Goal: Task Accomplishment & Management: Use online tool/utility

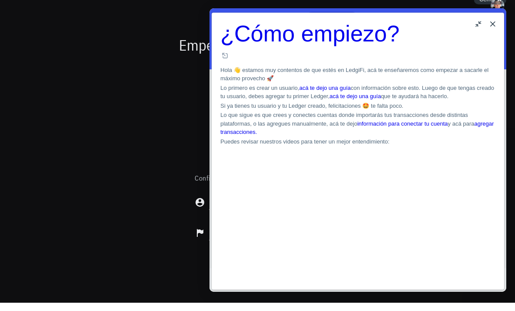
scroll to position [21, 0]
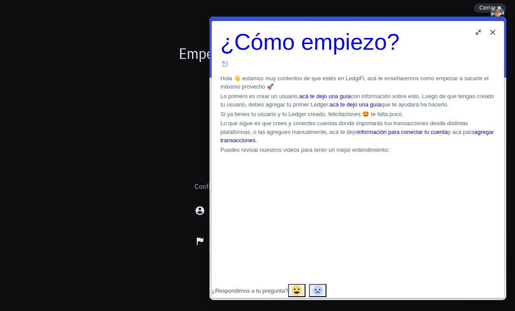
click at [494, 30] on button "Close" at bounding box center [493, 32] width 14 height 14
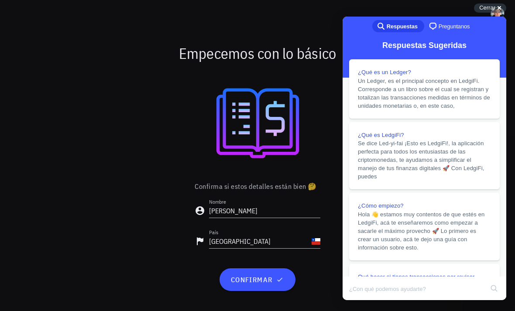
click at [492, 5] on span "Cerrar" at bounding box center [488, 7] width 16 height 7
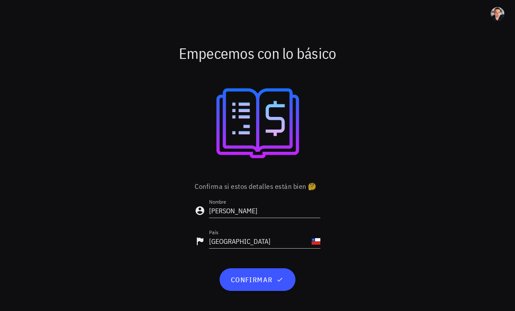
scroll to position [28, 0]
click at [280, 276] on span "confirmar" at bounding box center [257, 280] width 55 height 9
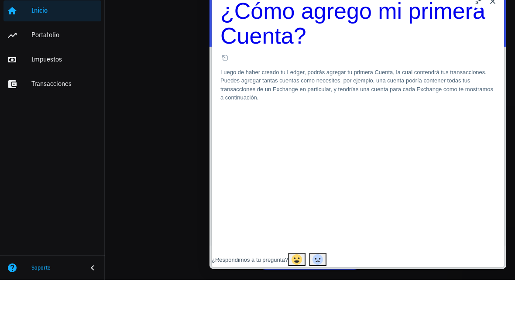
scroll to position [21, 0]
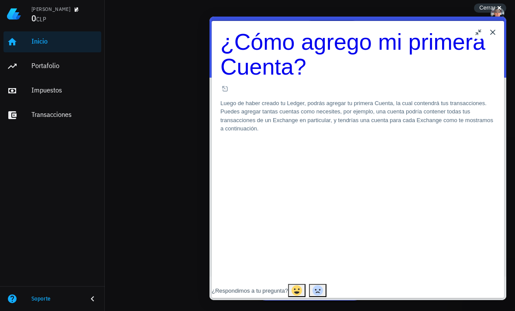
click at [487, 34] on button "Close" at bounding box center [493, 32] width 14 height 14
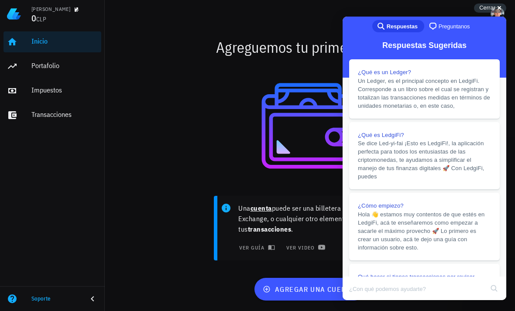
click at [493, 8] on span "Cerrar" at bounding box center [488, 7] width 16 height 7
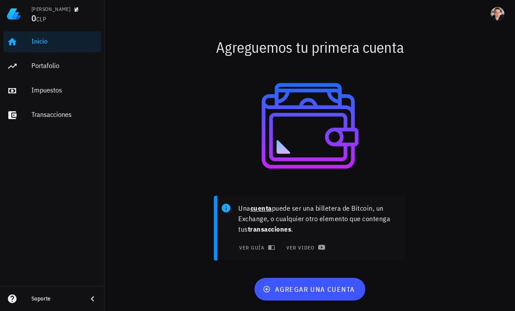
scroll to position [28, 0]
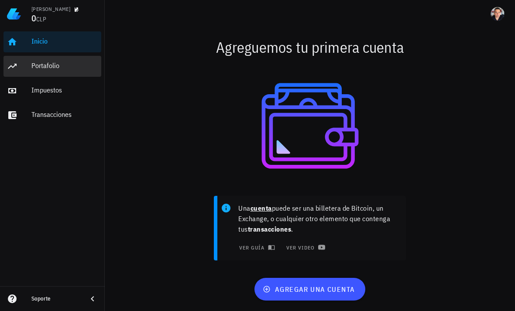
click at [29, 63] on link "Portafolio" at bounding box center [52, 66] width 98 height 21
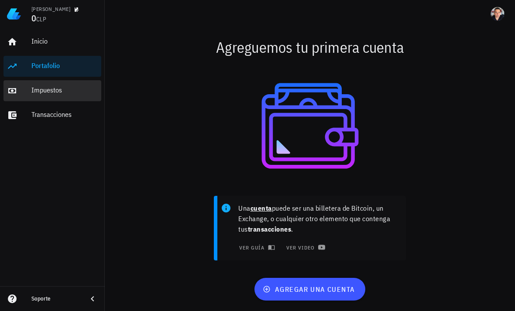
click at [47, 92] on div "Impuestos" at bounding box center [64, 90] width 66 height 8
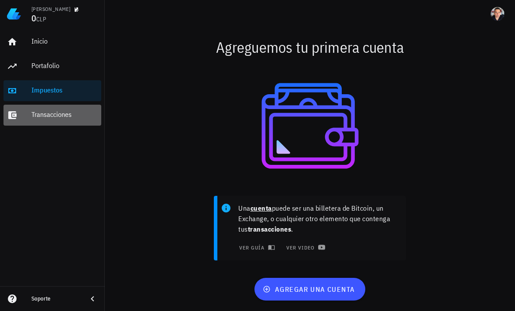
click at [46, 115] on div "Transacciones" at bounding box center [64, 115] width 66 height 8
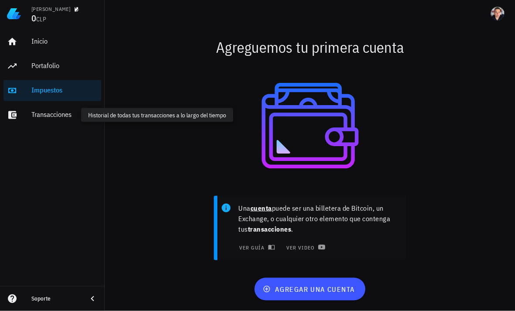
scroll to position [28, 0]
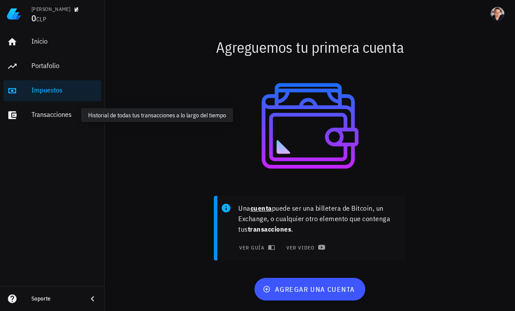
click at [364, 228] on p "Una cuenta puede ser una billetera de Bitcoin, un Exchange, o cualquier otro el…" at bounding box center [319, 218] width 161 height 31
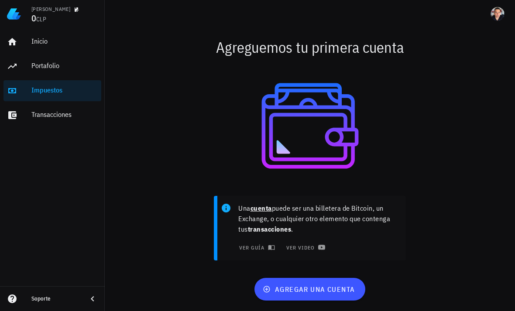
click at [344, 287] on span "agregar una cuenta" at bounding box center [310, 289] width 90 height 9
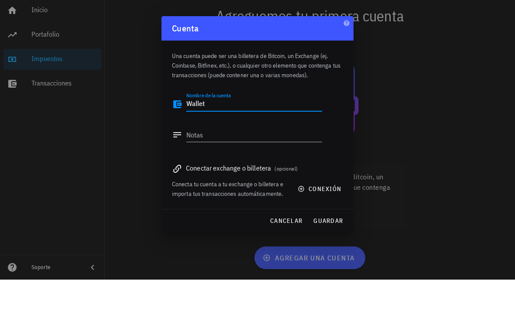
type textarea "Wallet"
click at [335, 245] on button "guardar" at bounding box center [328, 253] width 37 height 16
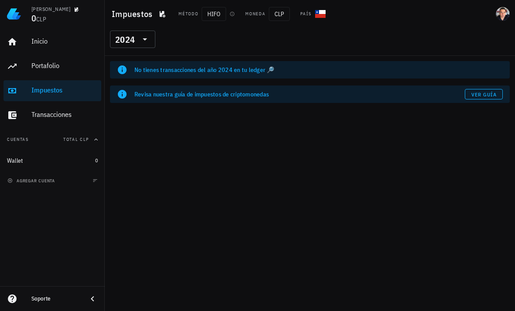
click at [150, 35] on icon at bounding box center [145, 39] width 10 height 10
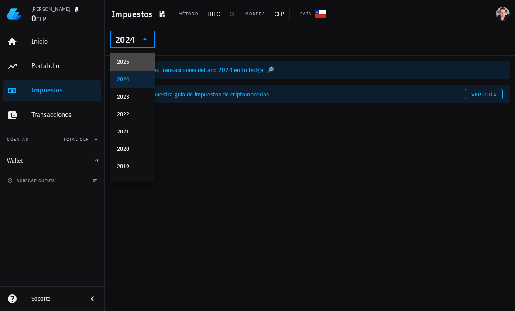
click at [143, 59] on div "2025" at bounding box center [132, 62] width 31 height 7
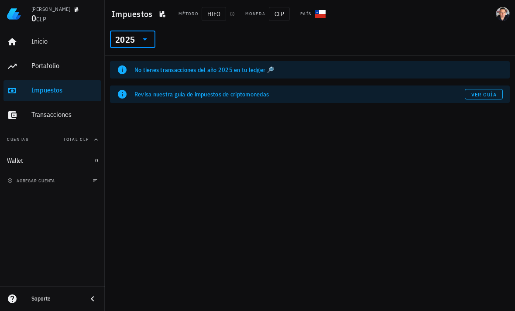
click at [481, 91] on span "Ver guía" at bounding box center [484, 94] width 26 height 7
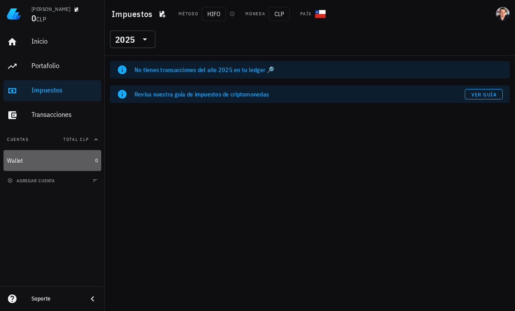
click at [19, 159] on div "Wallet" at bounding box center [15, 160] width 16 height 7
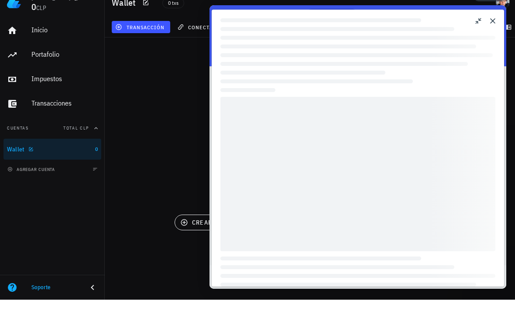
scroll to position [21, 0]
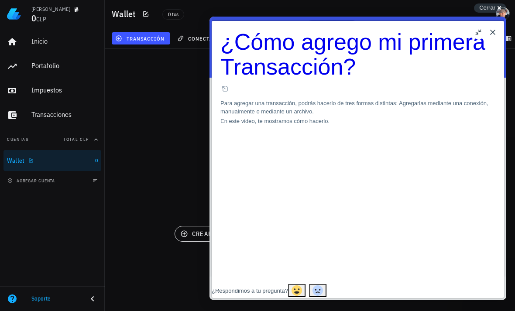
click at [488, 33] on button "Close" at bounding box center [493, 32] width 14 height 14
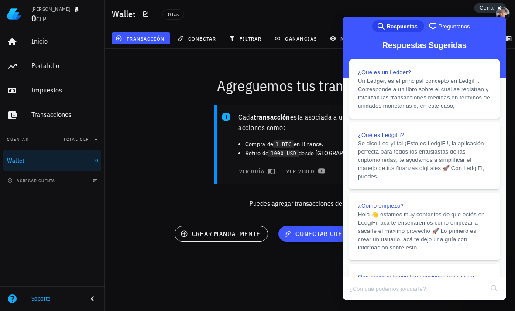
click at [490, 11] on div "Cerrar cross-small" at bounding box center [490, 7] width 32 height 9
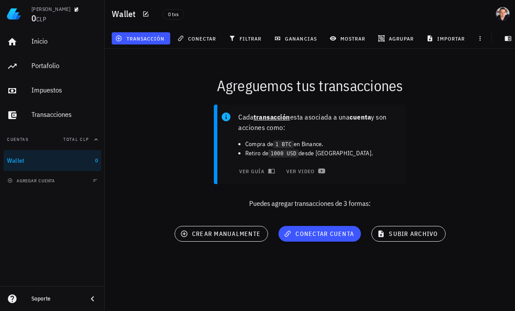
click at [248, 230] on span "crear manualmente" at bounding box center [221, 234] width 79 height 8
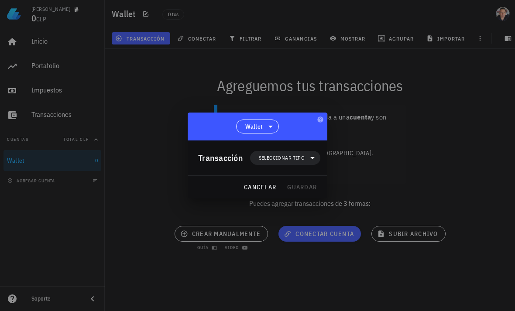
click at [305, 155] on span "Seleccionar tipo" at bounding box center [286, 158] width 60 height 14
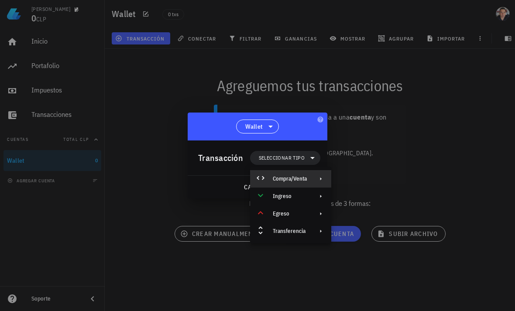
click at [307, 180] on div "Compra/Venta" at bounding box center [290, 179] width 34 height 7
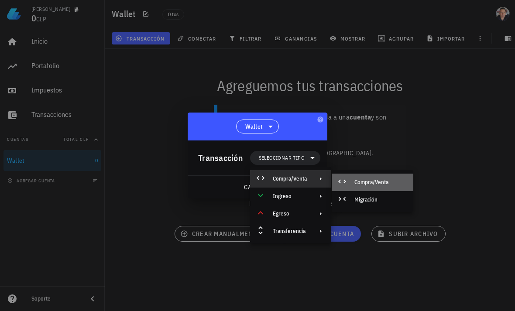
click at [384, 184] on div "Compra/Venta" at bounding box center [381, 182] width 52 height 7
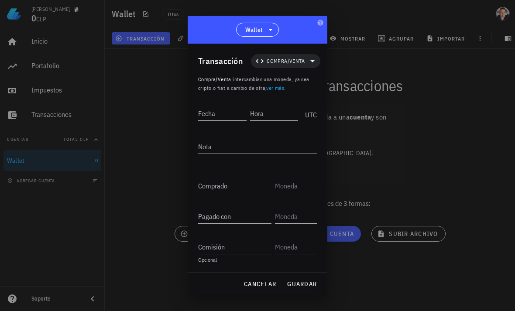
click at [227, 111] on input "Fecha" at bounding box center [222, 114] width 48 height 14
click at [284, 114] on input "Hora" at bounding box center [275, 114] width 47 height 14
click at [256, 144] on textarea "Nota" at bounding box center [257, 147] width 119 height 14
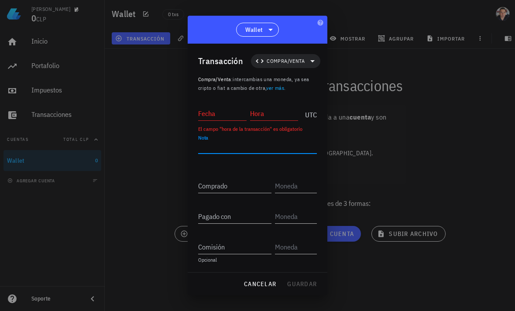
click at [284, 110] on input "Hora" at bounding box center [274, 114] width 48 height 14
click at [232, 109] on input "Fecha" at bounding box center [222, 114] width 48 height 14
click at [238, 111] on input "Fecha" at bounding box center [222, 114] width 48 height 14
click at [240, 109] on input "Fecha" at bounding box center [222, 114] width 48 height 14
click at [239, 114] on input "Fecha" at bounding box center [222, 114] width 48 height 14
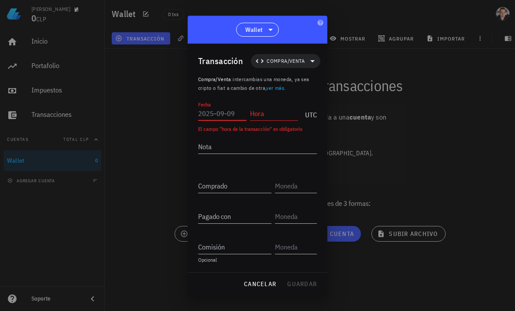
scroll to position [0, 0]
type input "2025-09-01"
click at [275, 113] on input "Hora" at bounding box center [274, 114] width 48 height 14
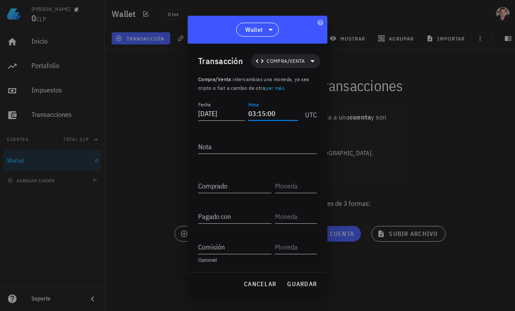
type input "03:15:00"
click at [268, 148] on textarea "Nota" at bounding box center [257, 147] width 119 height 14
click at [297, 189] on input "text" at bounding box center [295, 186] width 40 height 14
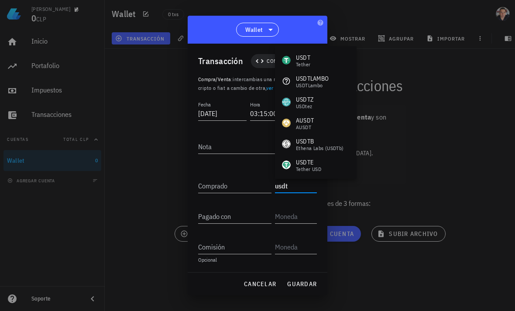
click at [313, 63] on div "USDT Tether" at bounding box center [316, 60] width 82 height 21
type input "USDT"
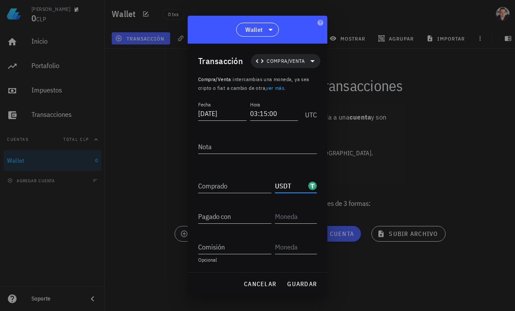
click at [293, 218] on input "text" at bounding box center [295, 217] width 40 height 14
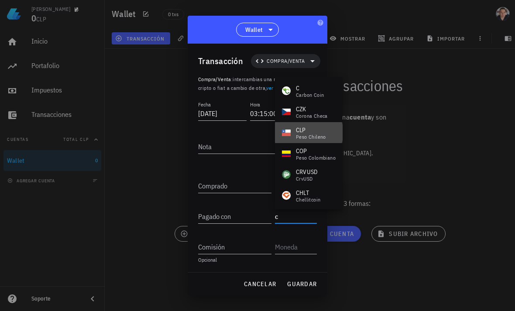
click at [314, 137] on div "peso chileno" at bounding box center [311, 137] width 30 height 5
type input "CLP"
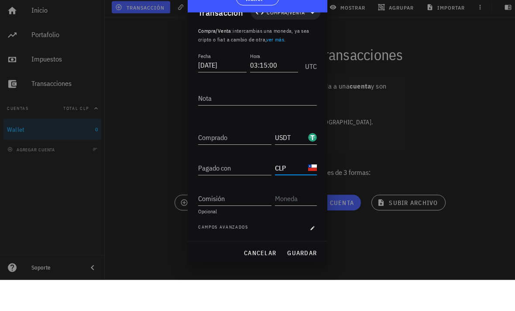
scroll to position [28, 0]
click at [310, 280] on span "guardar" at bounding box center [302, 284] width 30 height 8
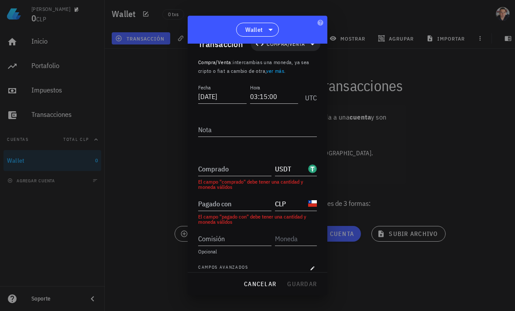
click at [229, 169] on input "Comprado" at bounding box center [234, 169] width 73 height 14
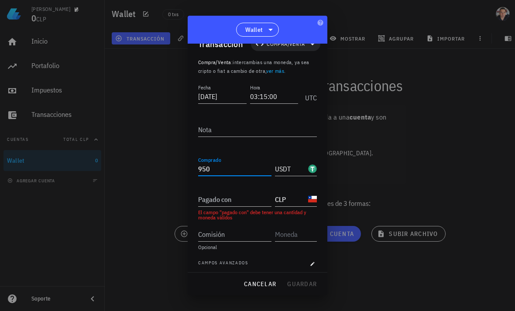
type input "950"
click at [243, 196] on input "Pagado con" at bounding box center [234, 200] width 73 height 14
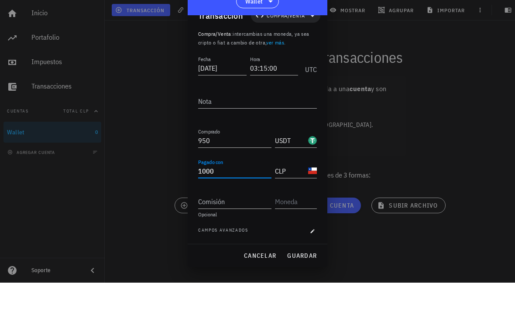
scroll to position [28, 0]
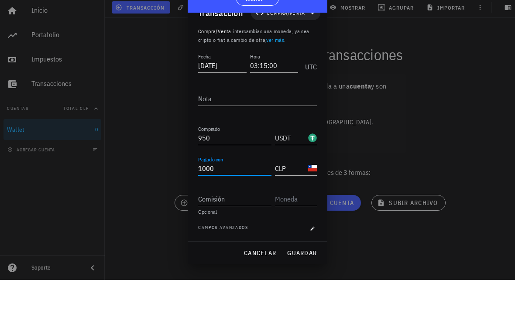
click at [306, 280] on span "guardar" at bounding box center [302, 284] width 30 height 8
type input "1.000"
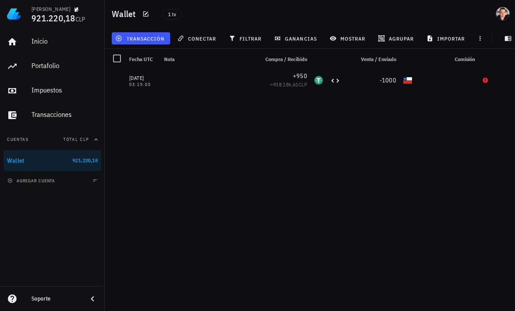
scroll to position [0, 0]
click at [228, 113] on div "01/09/2025 03:15:00 +950 ≈ 918.186,61 CLP -1000" at bounding box center [310, 187] width 411 height 235
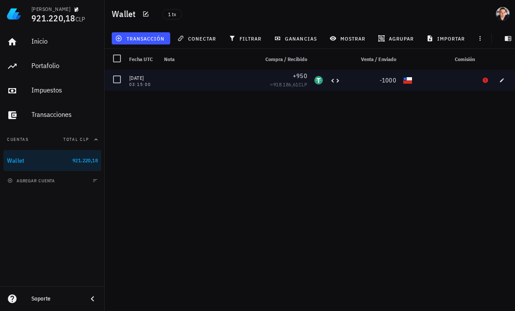
click at [281, 121] on div "01/09/2025 03:15:00 +950 ≈ 918.186,61 CLP -1000" at bounding box center [310, 187] width 411 height 235
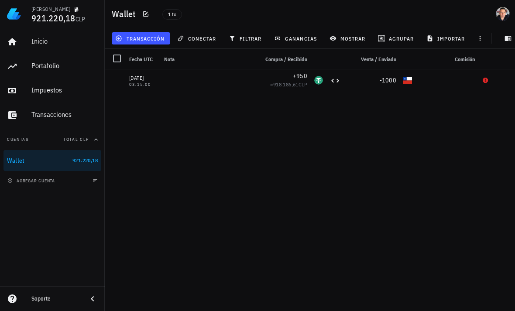
click at [156, 34] on button "transacción" at bounding box center [141, 38] width 59 height 12
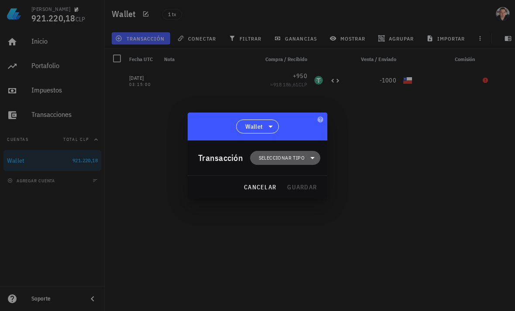
click at [307, 158] on span "Seleccionar tipo" at bounding box center [286, 158] width 60 height 14
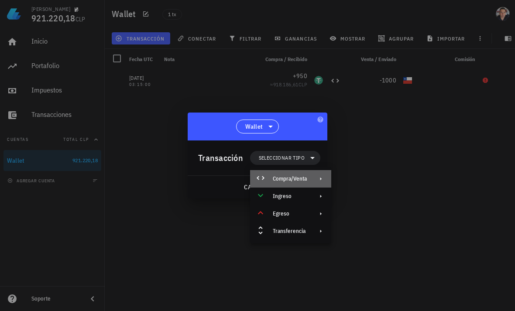
click at [314, 178] on div at bounding box center [319, 179] width 10 height 7
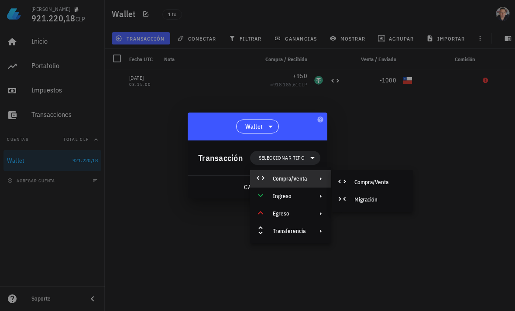
click at [389, 152] on div at bounding box center [257, 155] width 515 height 311
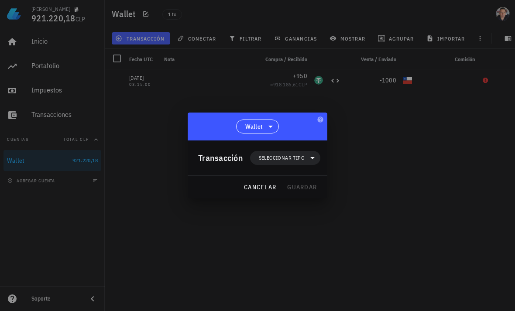
click at [312, 160] on icon at bounding box center [313, 158] width 10 height 10
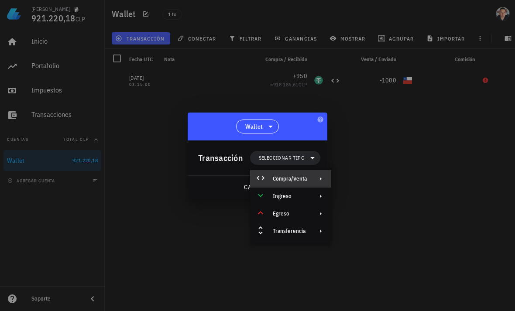
click at [318, 180] on icon at bounding box center [321, 179] width 7 height 7
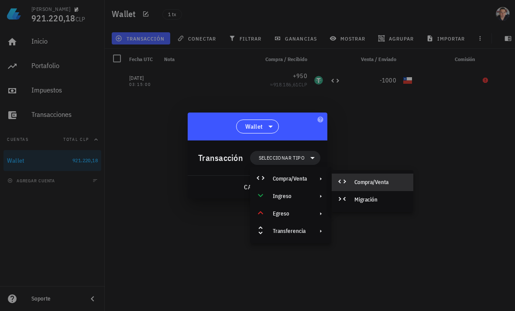
click at [387, 183] on div "Compra/Venta" at bounding box center [381, 182] width 52 height 7
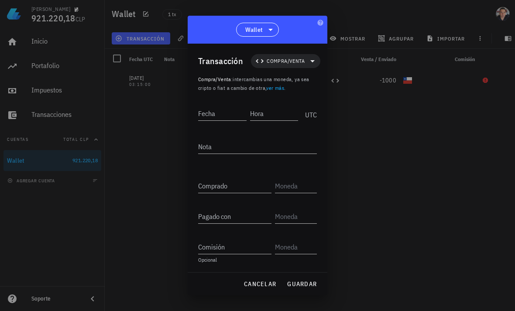
click at [217, 117] on input "Fecha" at bounding box center [222, 114] width 48 height 14
type input "2025-"
click at [278, 118] on input "Hora" at bounding box center [275, 114] width 47 height 14
type input "09:50:00"
click at [243, 146] on textarea "Nota" at bounding box center [257, 147] width 119 height 14
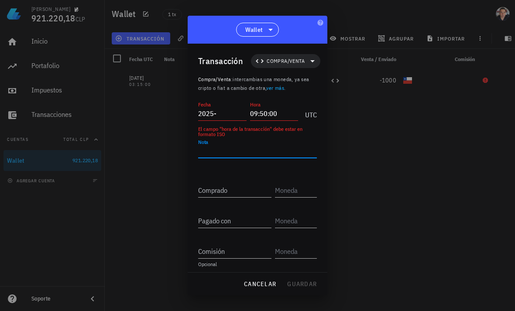
click at [231, 114] on input "2025-" at bounding box center [222, 114] width 48 height 14
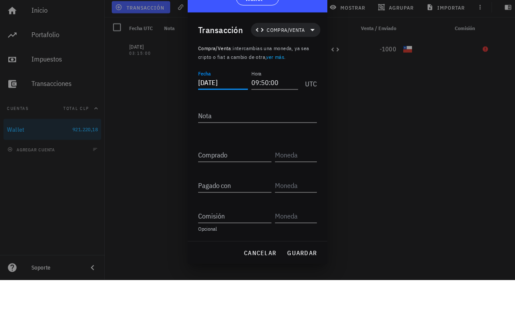
scroll to position [3, 0]
type input "2025-09-08"
click at [303, 57] on span "Compra/Venta" at bounding box center [286, 61] width 38 height 9
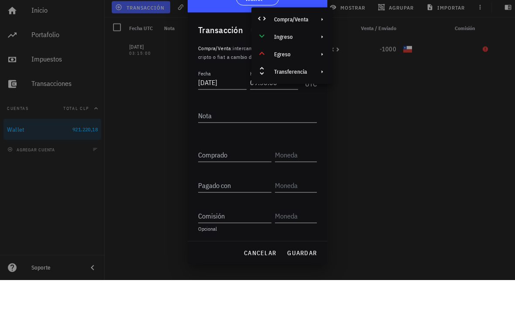
scroll to position [28, 0]
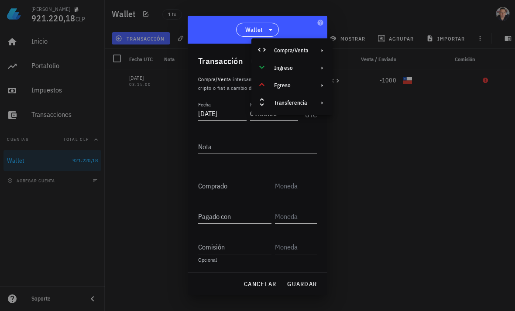
click at [254, 189] on input "Comprado" at bounding box center [234, 186] width 73 height 14
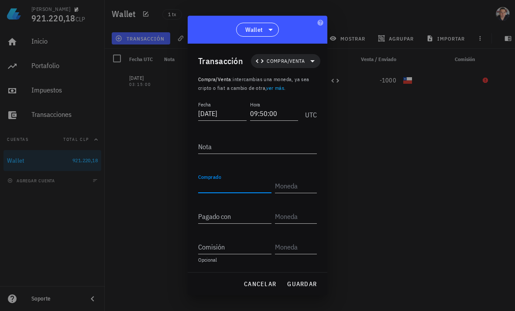
scroll to position [1, 0]
click at [304, 62] on span "Compra/Venta" at bounding box center [286, 61] width 38 height 9
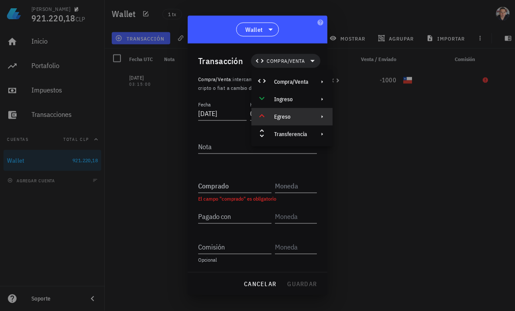
click at [307, 116] on div "Egreso" at bounding box center [291, 117] width 34 height 7
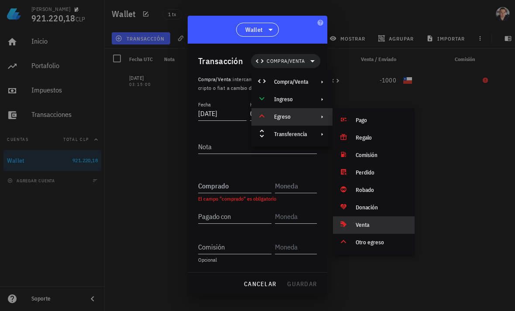
click at [370, 228] on div "Venta" at bounding box center [382, 225] width 52 height 7
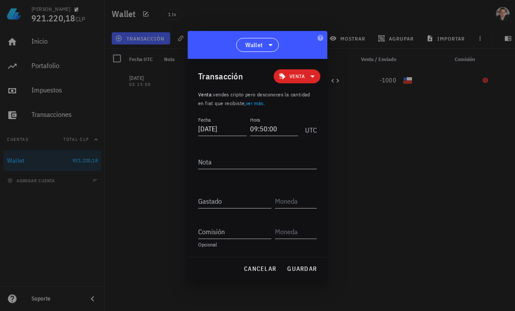
click at [256, 204] on input "Gastado" at bounding box center [234, 201] width 73 height 14
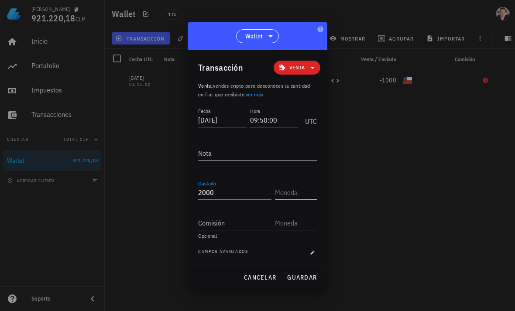
click at [305, 69] on span "Venta" at bounding box center [297, 68] width 36 height 14
type input "2.000"
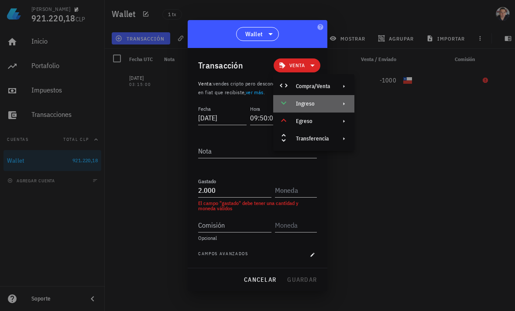
click at [342, 102] on icon at bounding box center [344, 103] width 7 height 7
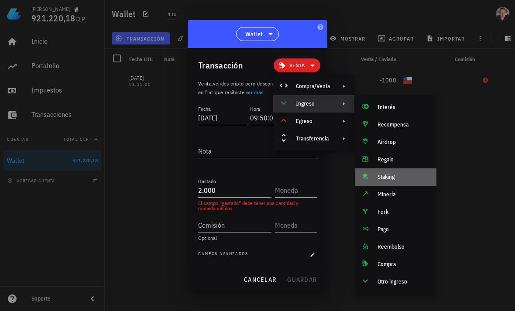
click at [383, 178] on div "Staking" at bounding box center [404, 177] width 52 height 7
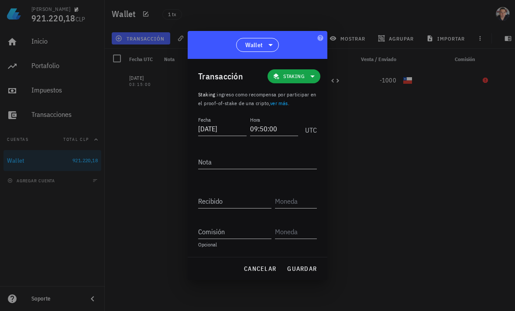
click at [245, 201] on input "Recibido" at bounding box center [234, 201] width 73 height 14
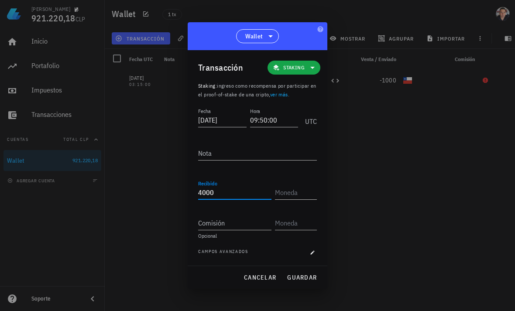
click at [294, 192] on input "text" at bounding box center [295, 193] width 40 height 14
type input "4.000"
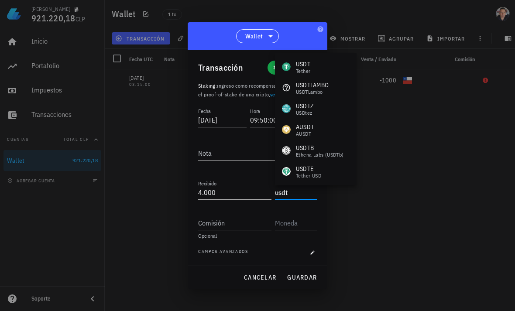
click at [317, 70] on div "USDT Tether" at bounding box center [316, 66] width 82 height 21
type input "USDT"
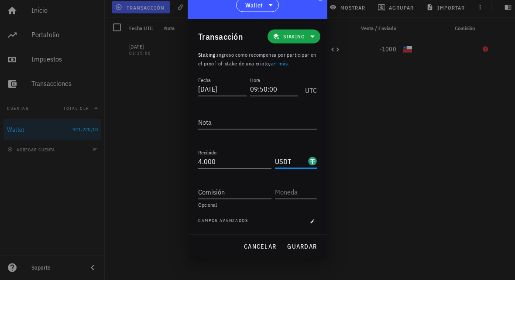
scroll to position [5, 0]
click at [309, 274] on span "guardar" at bounding box center [302, 278] width 30 height 8
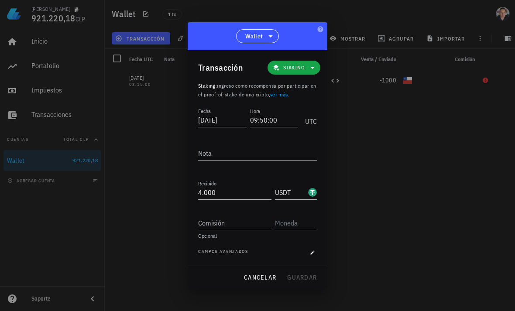
click at [308, 278] on div "cancelar guardar" at bounding box center [258, 277] width 140 height 23
click at [351, 170] on div at bounding box center [257, 155] width 515 height 311
click at [288, 95] on link "ver más" at bounding box center [279, 94] width 18 height 7
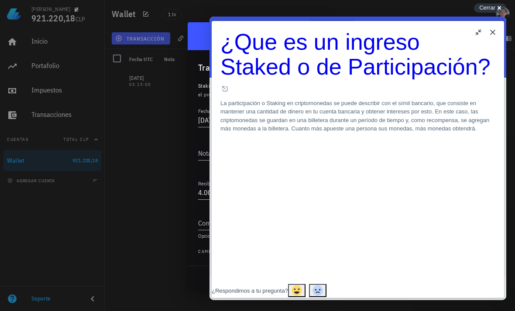
click at [494, 37] on button "Close" at bounding box center [493, 32] width 14 height 14
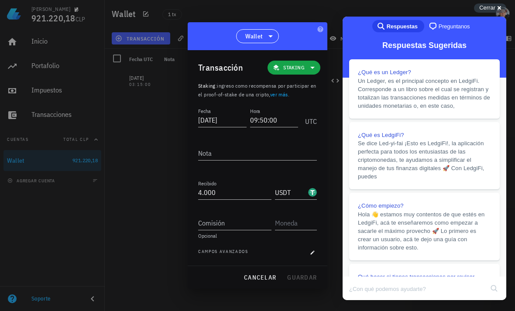
click at [491, 8] on span "Cerrar" at bounding box center [488, 7] width 16 height 7
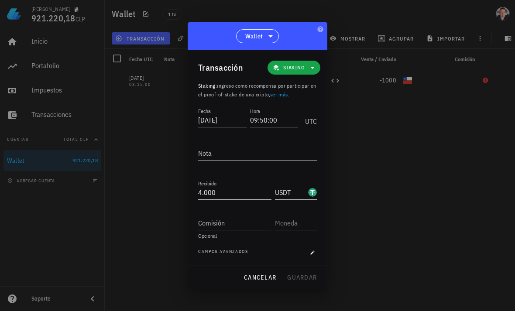
click at [315, 256] on button "button" at bounding box center [312, 253] width 9 height 9
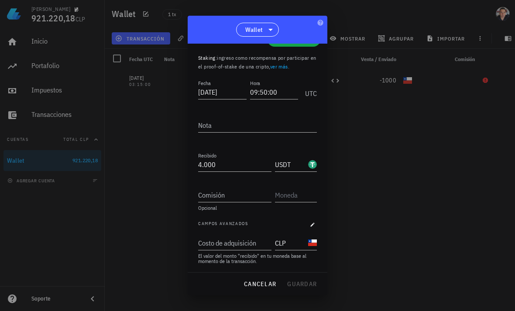
scroll to position [21, 0]
click at [246, 243] on div "Costo de adquisición" at bounding box center [234, 243] width 72 height 14
click at [350, 245] on div at bounding box center [257, 155] width 515 height 311
type input "1.000"
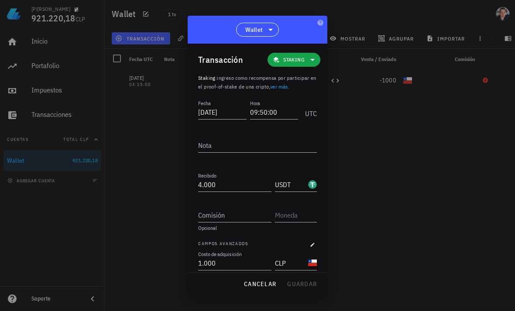
scroll to position [2, 0]
click at [306, 57] on span "Staking" at bounding box center [294, 59] width 42 height 14
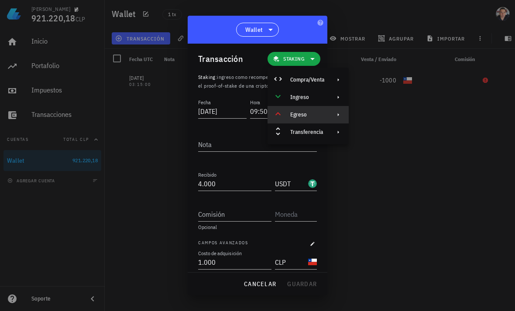
click at [332, 114] on div at bounding box center [337, 114] width 10 height 7
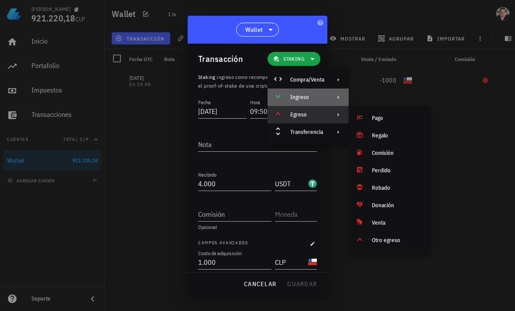
click at [332, 97] on div at bounding box center [337, 97] width 10 height 7
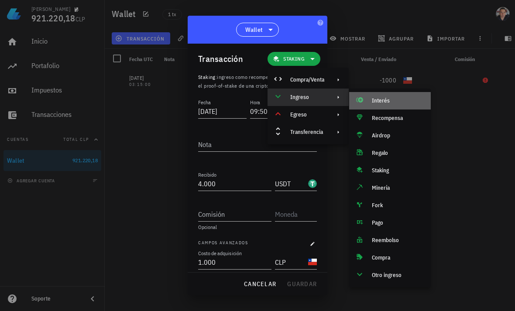
click at [379, 102] on div "Interés" at bounding box center [398, 100] width 52 height 7
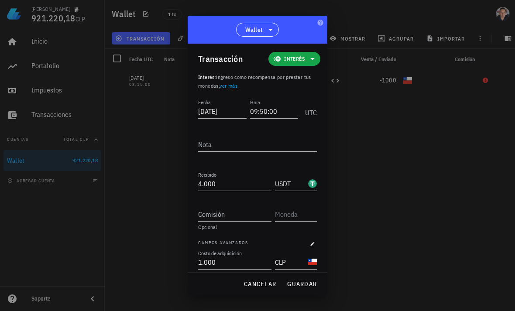
click at [304, 284] on span "guardar" at bounding box center [302, 284] width 30 height 8
click at [387, 181] on div at bounding box center [257, 155] width 515 height 311
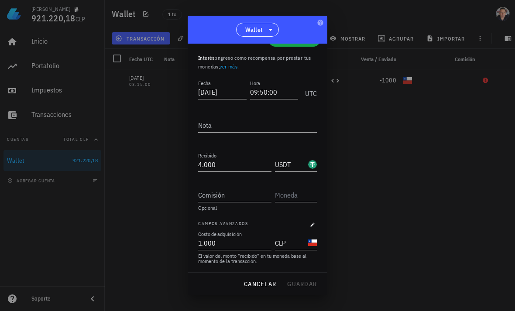
scroll to position [21, 0]
click at [375, 193] on div at bounding box center [257, 155] width 515 height 311
click at [377, 191] on div at bounding box center [257, 155] width 515 height 311
click at [380, 190] on div at bounding box center [257, 155] width 515 height 311
click at [381, 190] on div at bounding box center [257, 155] width 515 height 311
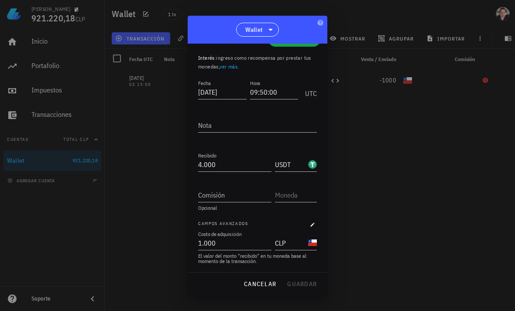
click at [381, 190] on div at bounding box center [257, 155] width 515 height 311
click at [276, 287] on span "cancelar" at bounding box center [260, 284] width 33 height 8
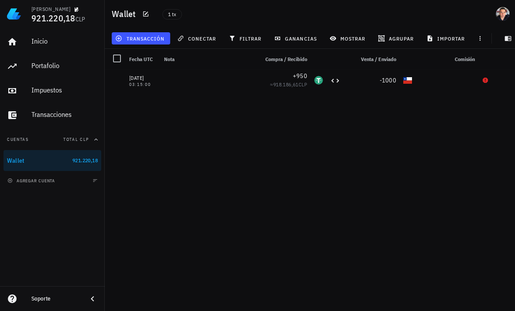
scroll to position [0, 0]
click at [332, 222] on div "01/09/2025 03:15:00 +950 ≈ 918.186,61 CLP -1000" at bounding box center [310, 187] width 411 height 235
click at [291, 35] on span "ganancias" at bounding box center [296, 38] width 41 height 7
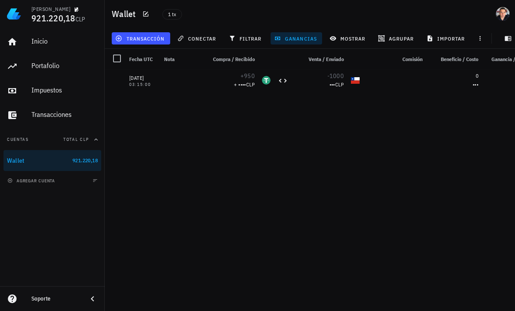
click at [152, 42] on span "transacción" at bounding box center [141, 38] width 48 height 7
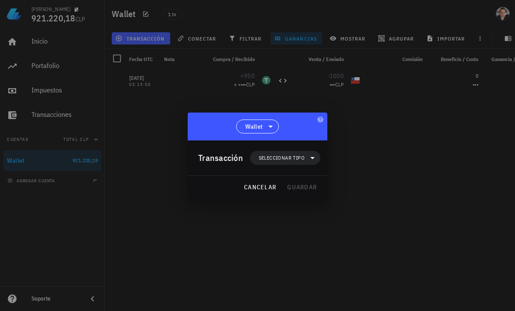
click at [307, 157] on span "Seleccionar tipo" at bounding box center [286, 158] width 60 height 14
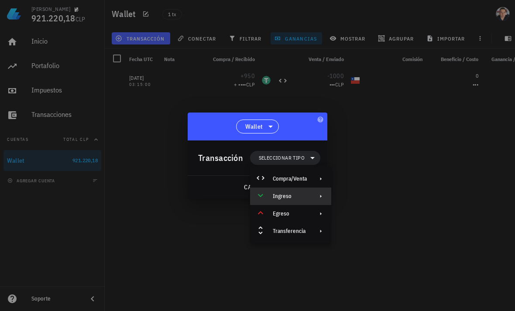
click at [319, 196] on icon at bounding box center [321, 196] width 7 height 7
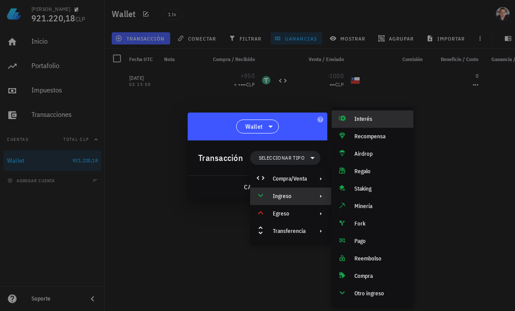
click at [369, 118] on div "Interés" at bounding box center [381, 119] width 52 height 7
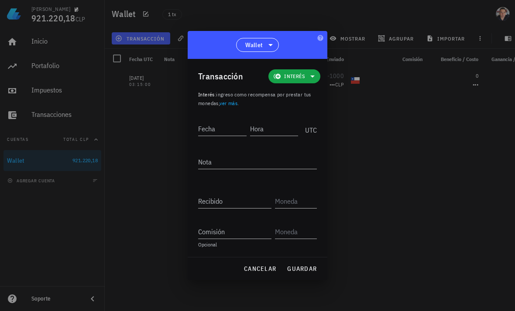
click at [233, 130] on input "Fecha" at bounding box center [222, 129] width 48 height 14
type input "2025-09-07"
click at [276, 130] on input "Hora" at bounding box center [275, 129] width 47 height 14
type input "02:15:00"
click at [265, 175] on div at bounding box center [257, 176] width 119 height 6
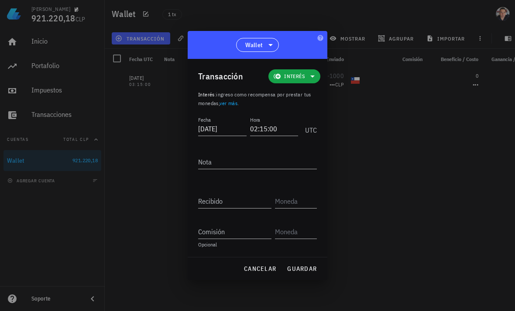
click at [258, 207] on input "Recibido" at bounding box center [234, 201] width 73 height 14
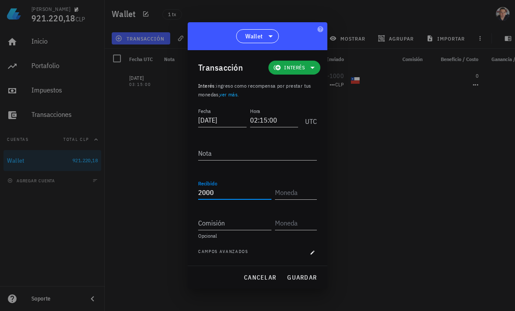
click at [305, 192] on input "text" at bounding box center [295, 193] width 40 height 14
type input "2.000"
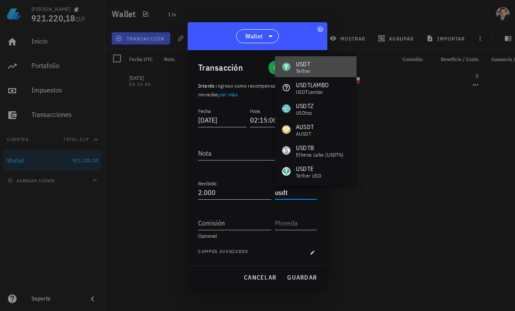
click at [314, 72] on div "USDT Tether" at bounding box center [316, 66] width 82 height 21
type input "USDT"
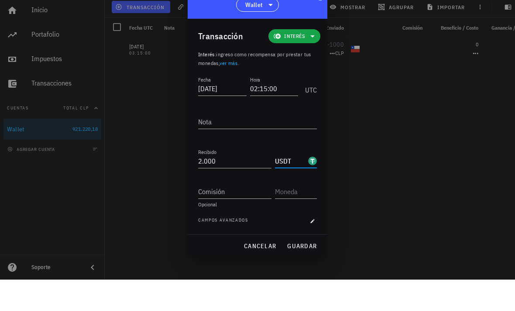
click at [305, 270] on button "guardar" at bounding box center [302, 278] width 37 height 16
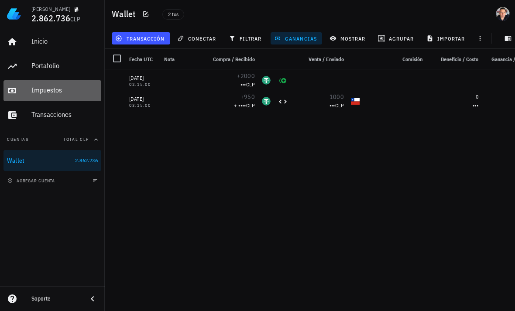
click at [21, 95] on link "Impuestos" at bounding box center [52, 90] width 98 height 21
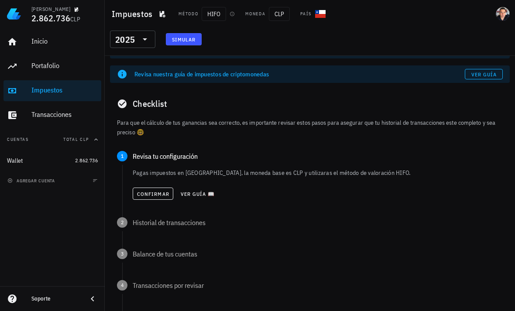
scroll to position [21, 0]
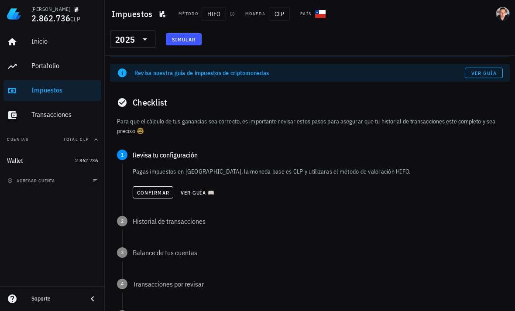
click at [163, 193] on span "Confirmar" at bounding box center [153, 193] width 33 height 7
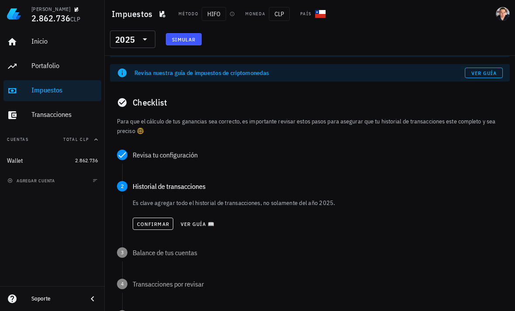
click at [160, 229] on button "Confirmar" at bounding box center [153, 224] width 41 height 12
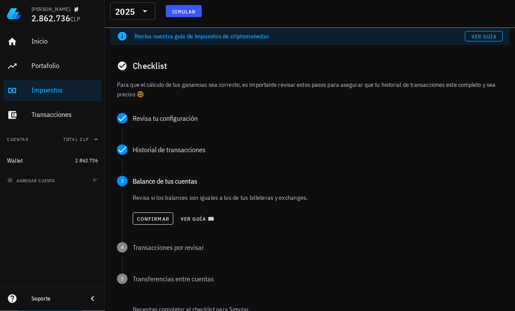
scroll to position [59, 0]
click at [163, 223] on button "Confirmar" at bounding box center [153, 218] width 41 height 12
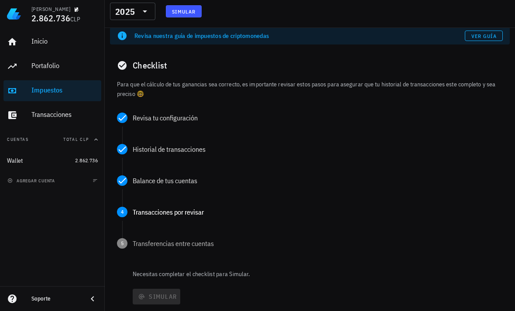
scroll to position [54, 0]
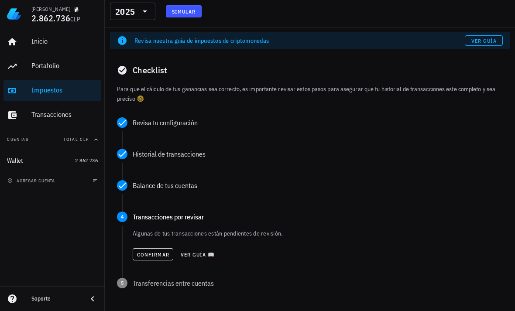
click at [159, 252] on span "Confirmar" at bounding box center [153, 255] width 33 height 7
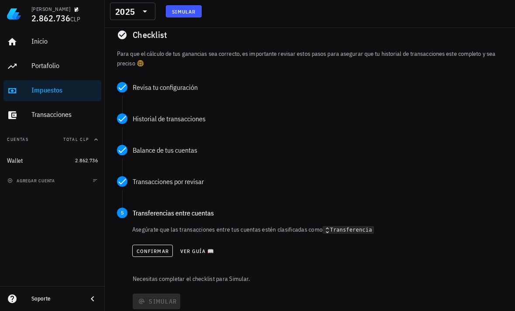
click at [156, 252] on span "Confirmar" at bounding box center [152, 251] width 33 height 7
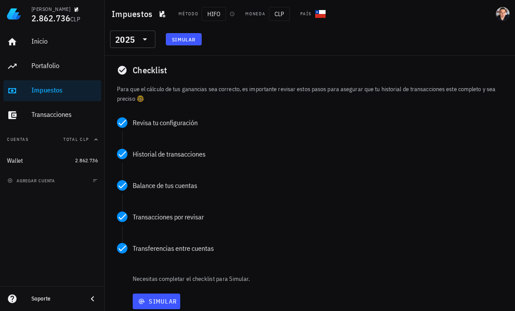
click at [162, 298] on span "Simular" at bounding box center [156, 302] width 41 height 8
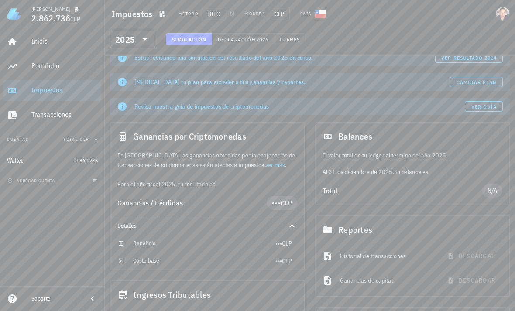
scroll to position [13, 0]
click at [286, 167] on div "En Chile las ganancias obtenidas por la enajenación de transacciones de criptom…" at bounding box center [208, 169] width 194 height 38
click at [262, 247] on div "Beneficio" at bounding box center [204, 243] width 142 height 14
click at [266, 166] on link "ver más" at bounding box center [276, 165] width 20 height 8
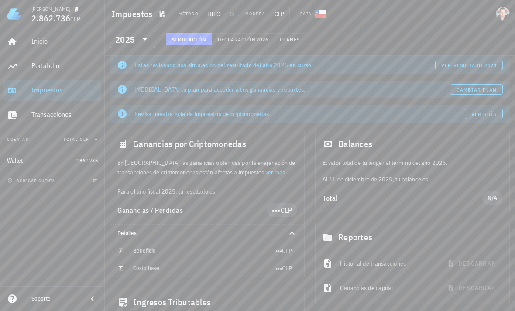
scroll to position [0, 0]
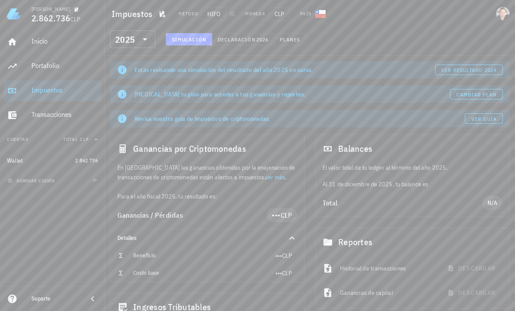
click at [287, 40] on span "Planes" at bounding box center [290, 39] width 21 height 7
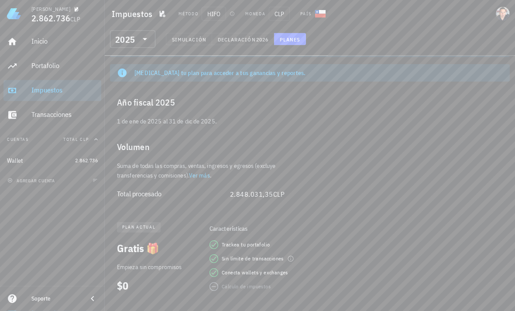
scroll to position [21, 0]
click at [484, 197] on div "Año fiscal 2025 1 de ene de 2025 al 31 de dic de 2025. Volumen Suma de todas la…" at bounding box center [310, 197] width 411 height 229
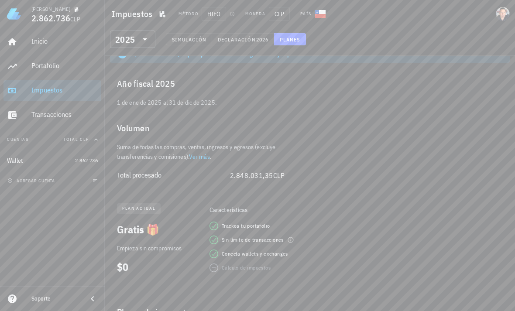
scroll to position [0, 0]
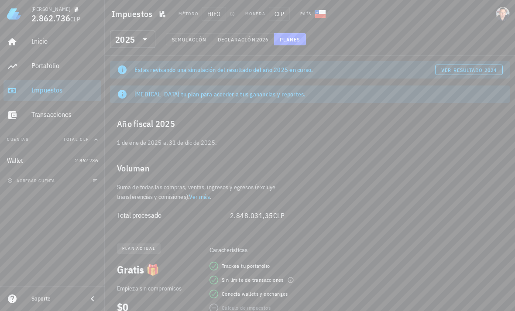
click at [473, 67] on span "ver resultado 2024" at bounding box center [469, 70] width 56 height 7
